Goal: Navigation & Orientation: Find specific page/section

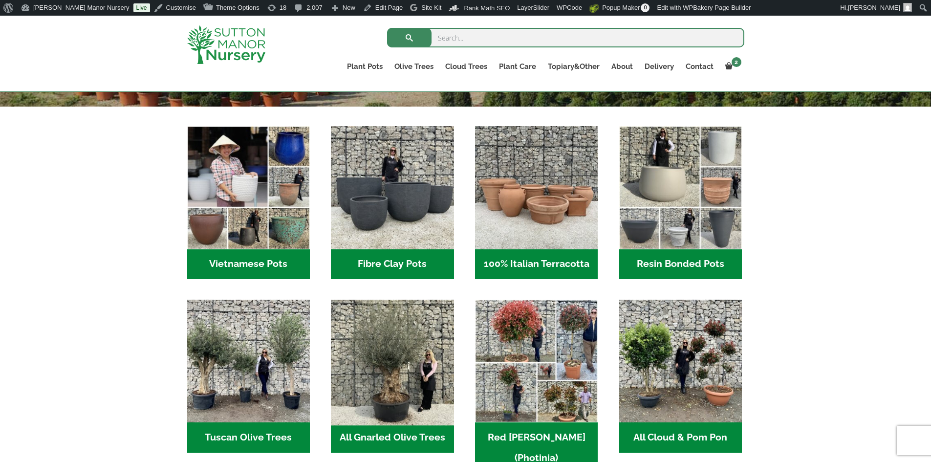
scroll to position [293, 0]
click at [383, 260] on h2 "Fibre Clay Pots (3)" at bounding box center [392, 264] width 123 height 30
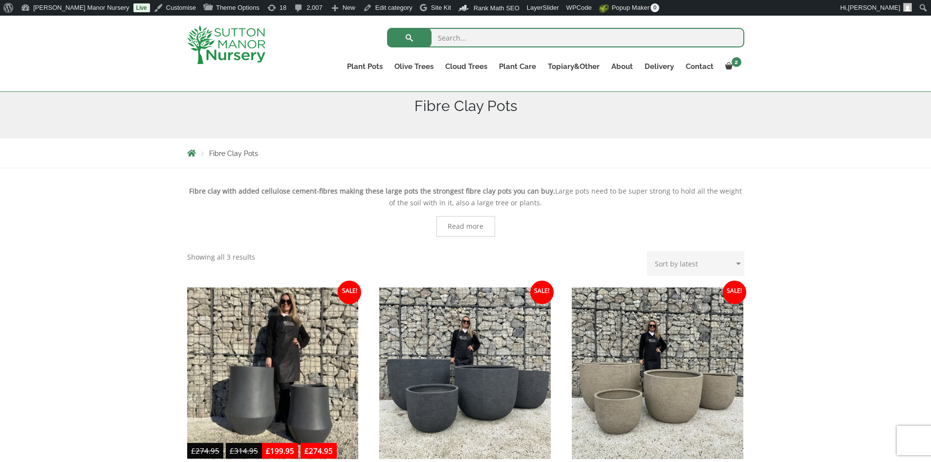
scroll to position [98, 0]
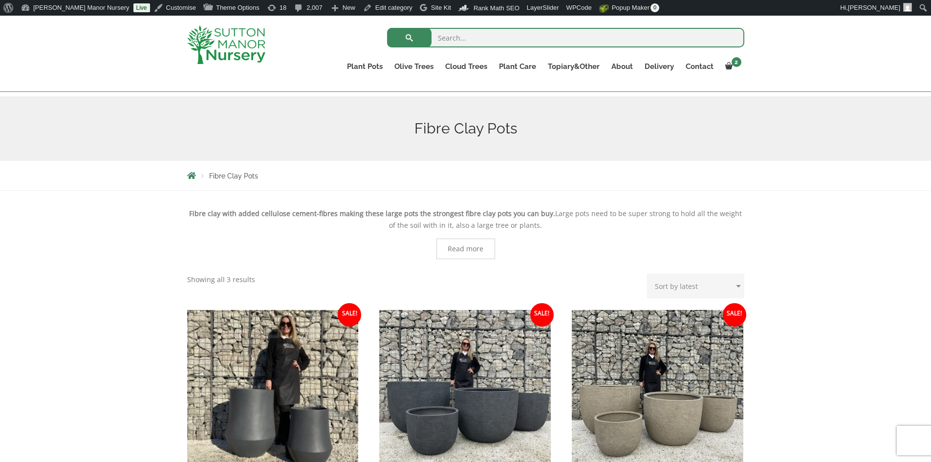
click at [222, 51] on img at bounding box center [226, 44] width 78 height 39
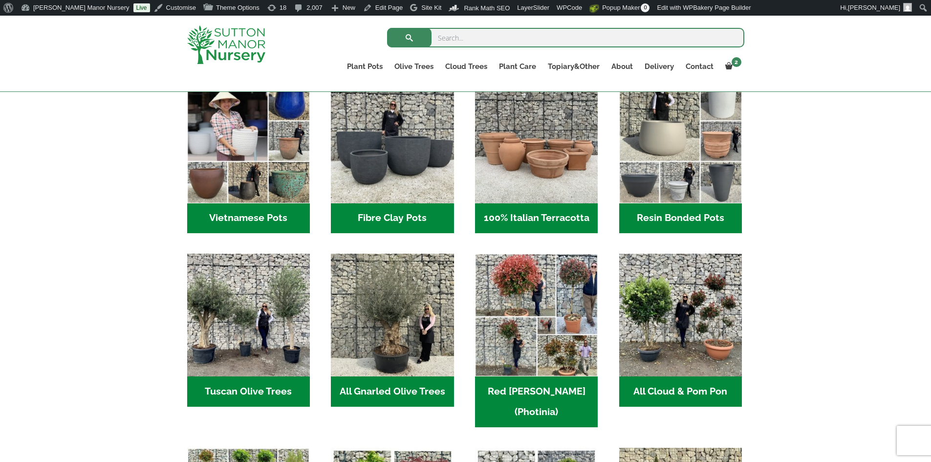
scroll to position [342, 0]
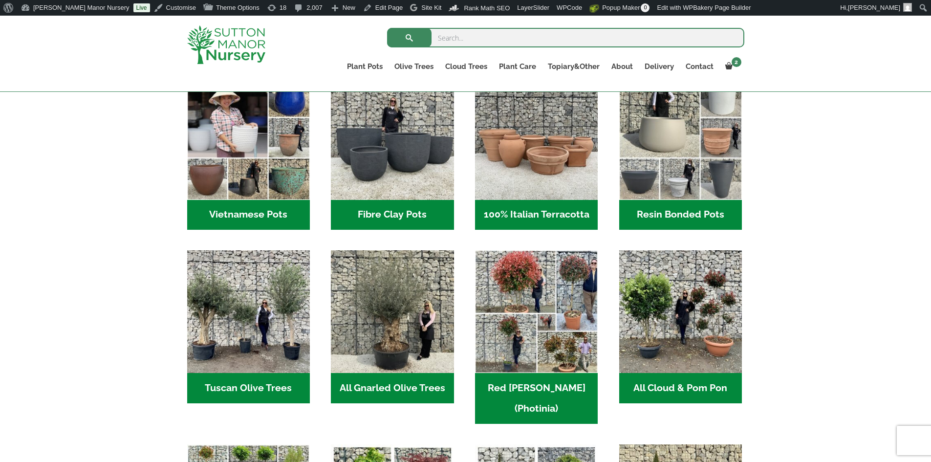
click at [280, 210] on h2 "Vietnamese Pots (55)" at bounding box center [248, 215] width 123 height 30
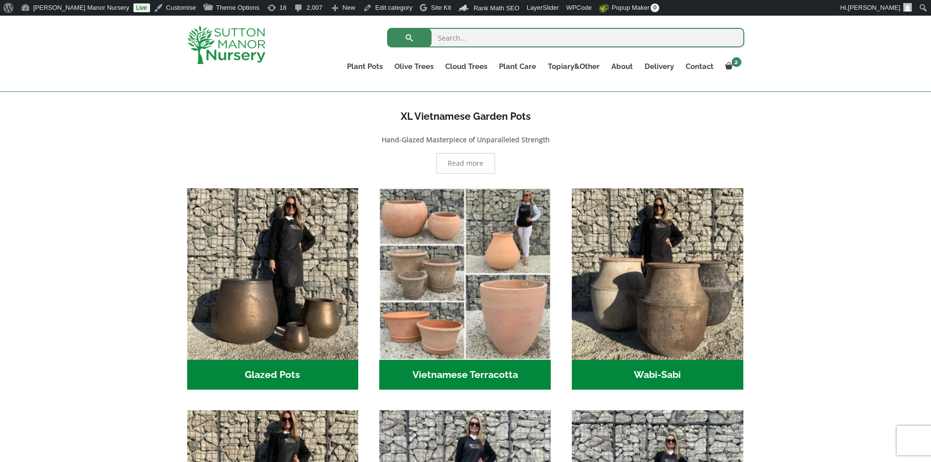
scroll to position [196, 0]
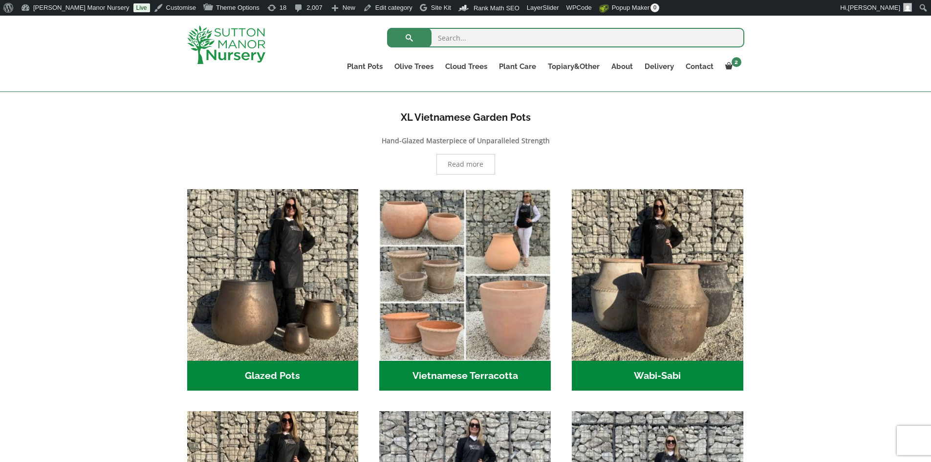
click at [252, 52] on img at bounding box center [226, 44] width 78 height 39
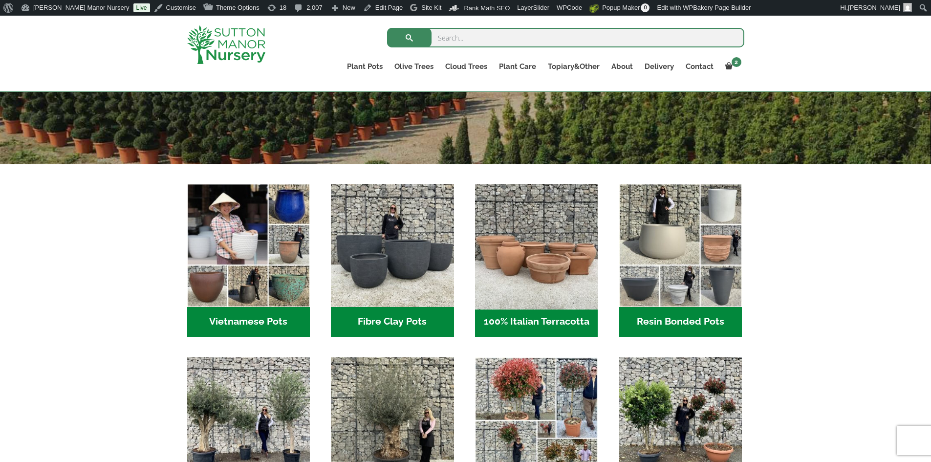
scroll to position [244, 0]
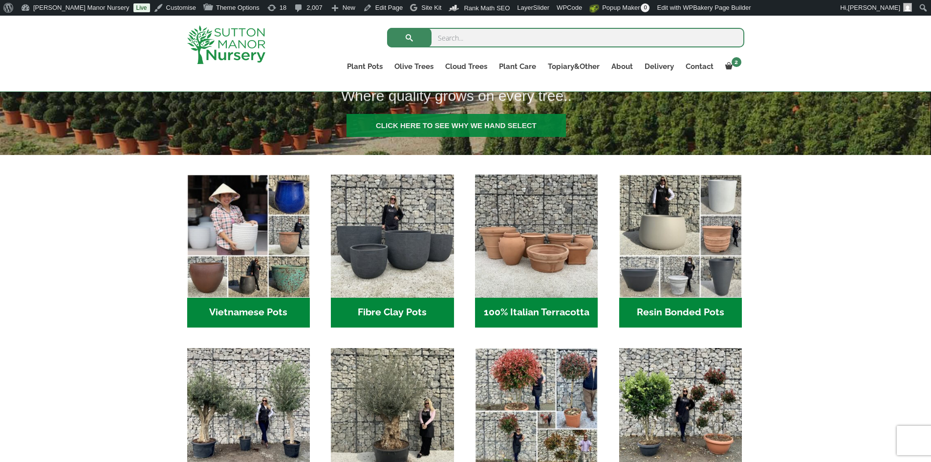
click at [520, 309] on h2 "100% Italian Terracotta (26)" at bounding box center [536, 313] width 123 height 30
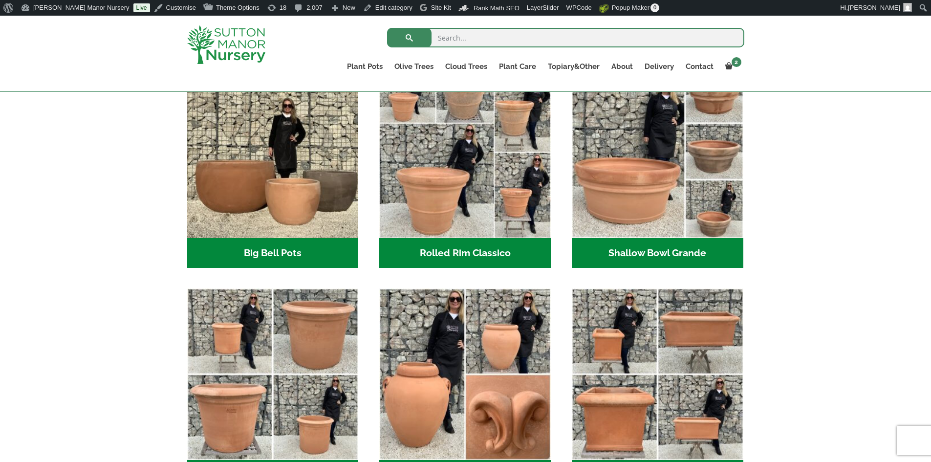
scroll to position [342, 0]
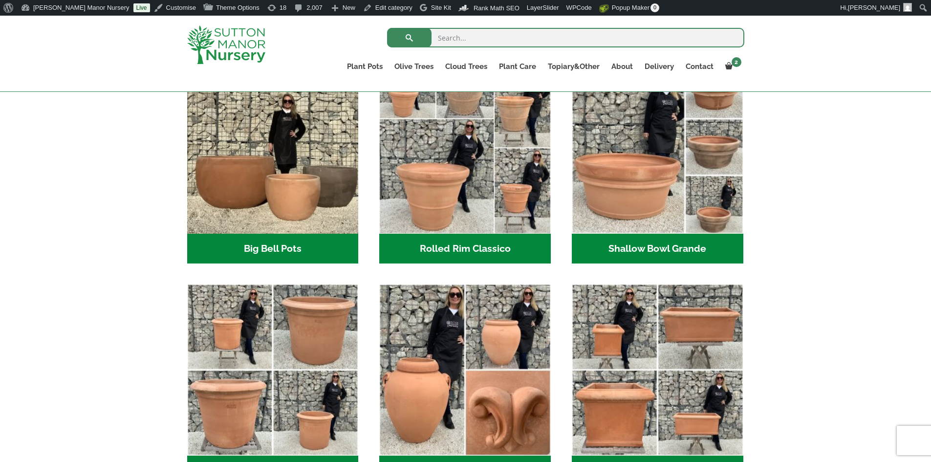
click at [293, 243] on h2 "Big Bell Pots (10)" at bounding box center [273, 249] width 172 height 30
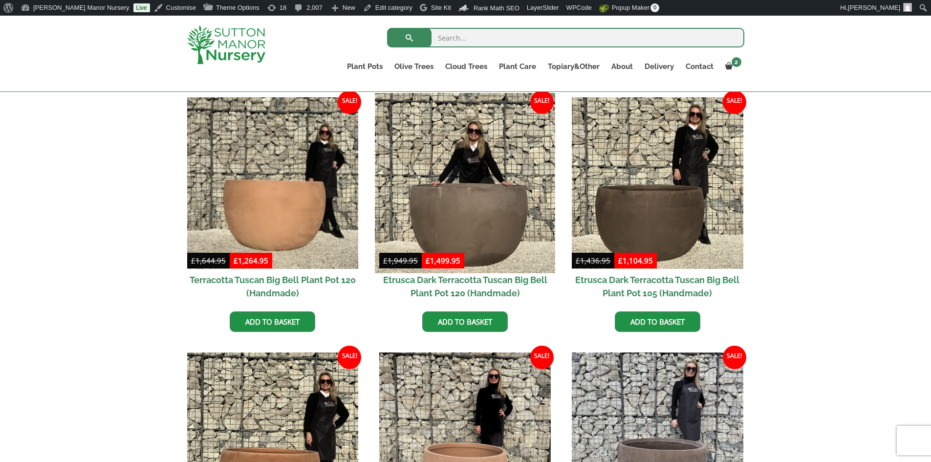
click at [443, 201] on img at bounding box center [466, 183] width 180 height 180
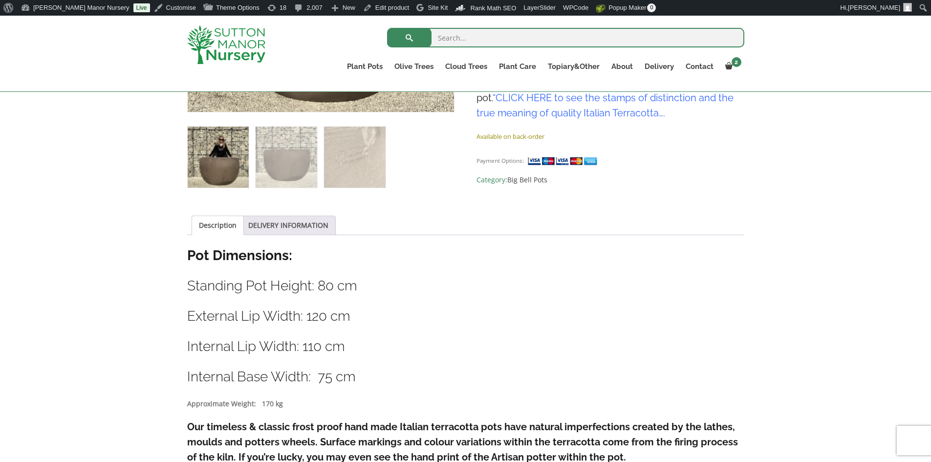
scroll to position [391, 0]
